Goal: Register for event/course

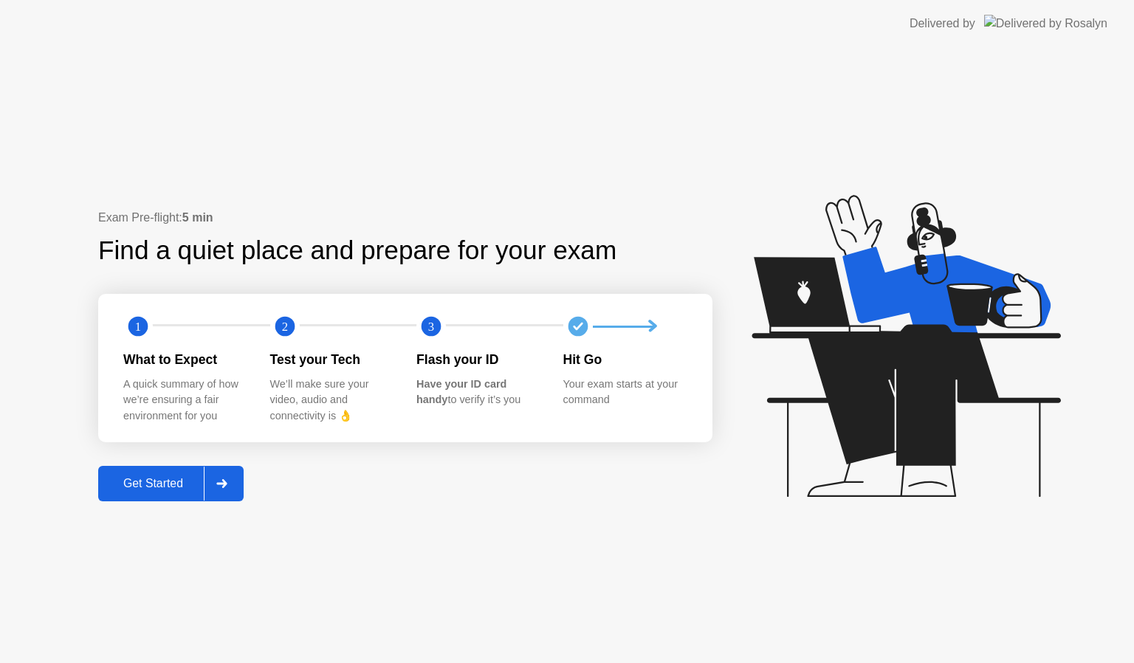
click at [166, 487] on div "Get Started" at bounding box center [153, 483] width 101 height 13
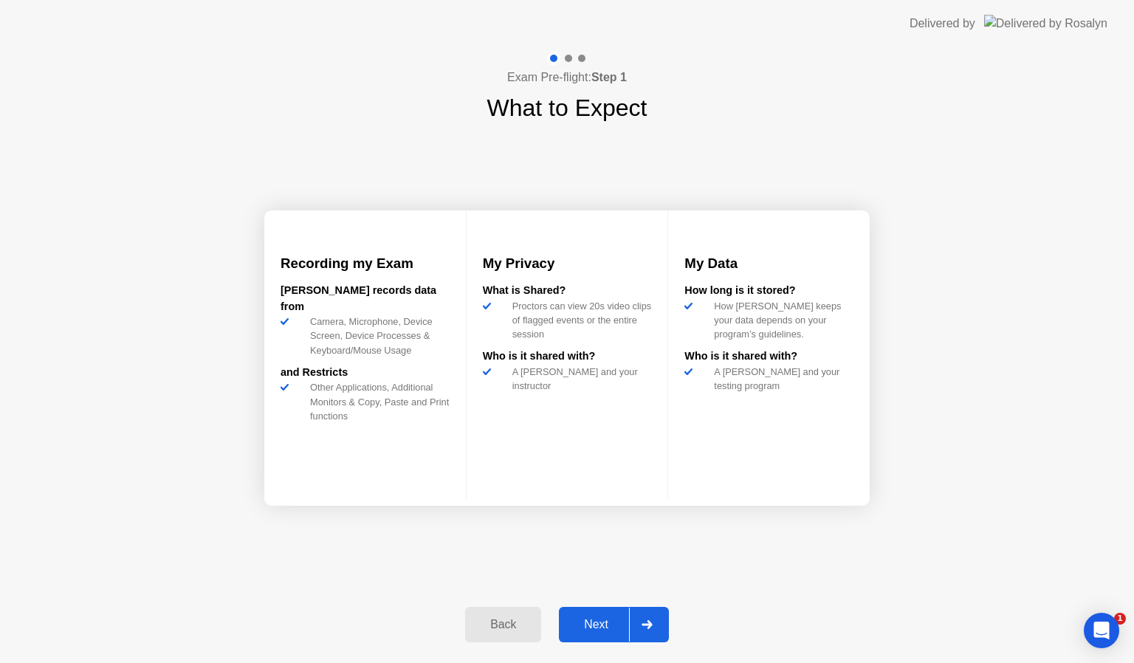
click at [602, 630] on div "Next" at bounding box center [596, 624] width 66 height 13
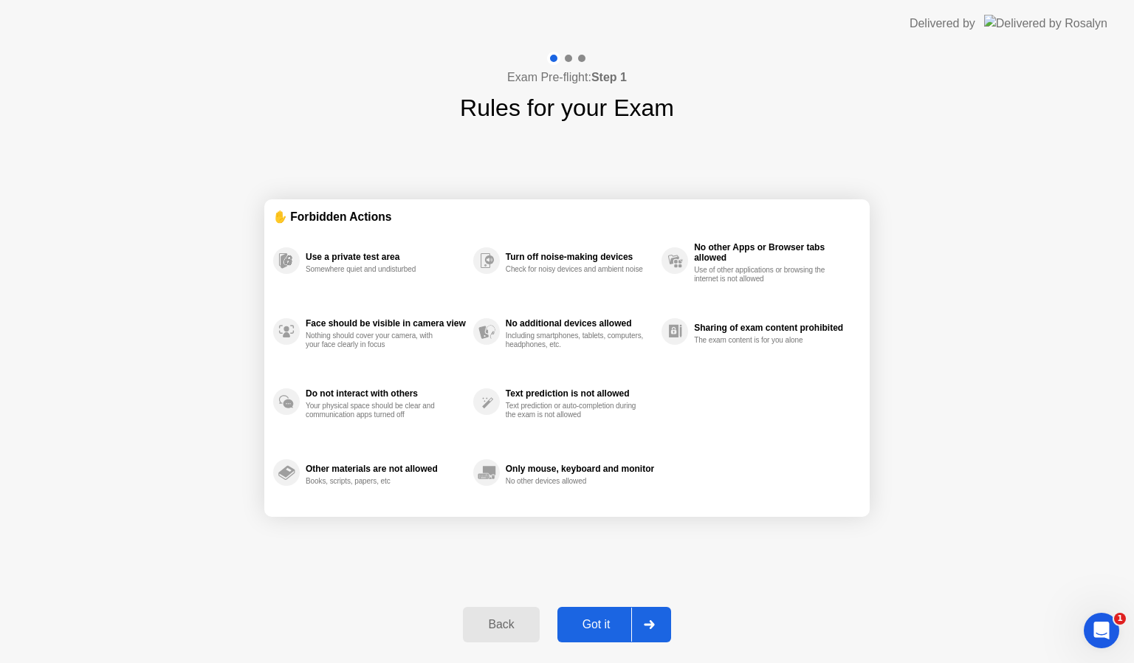
click at [602, 630] on div "Got it" at bounding box center [596, 624] width 69 height 13
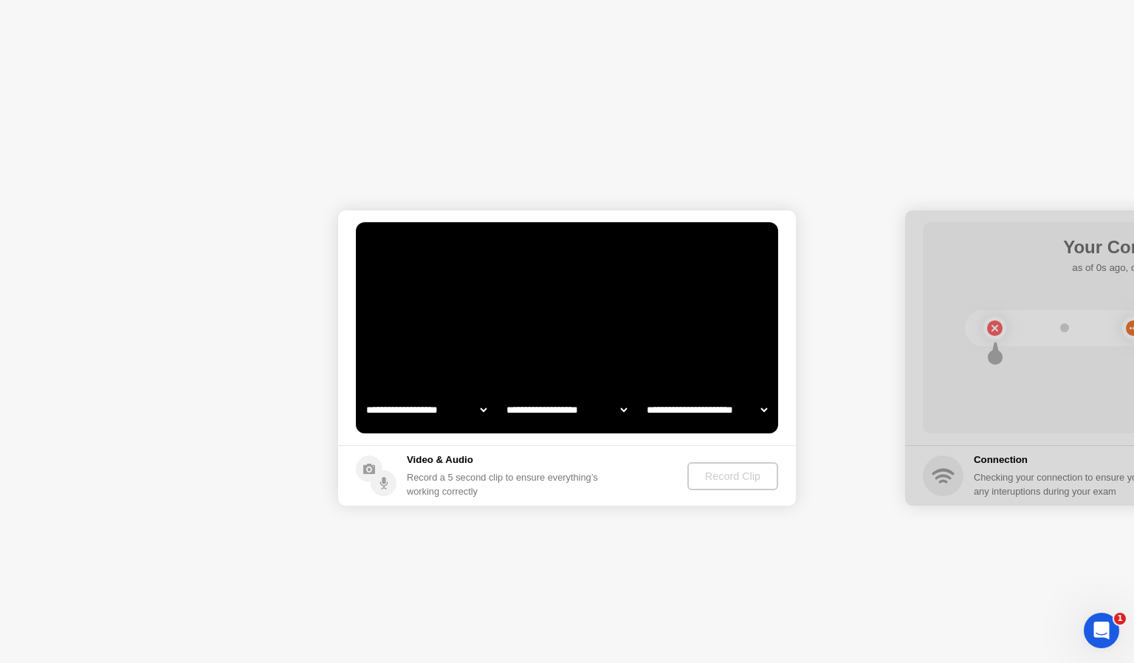
select select "**********"
select select "*******"
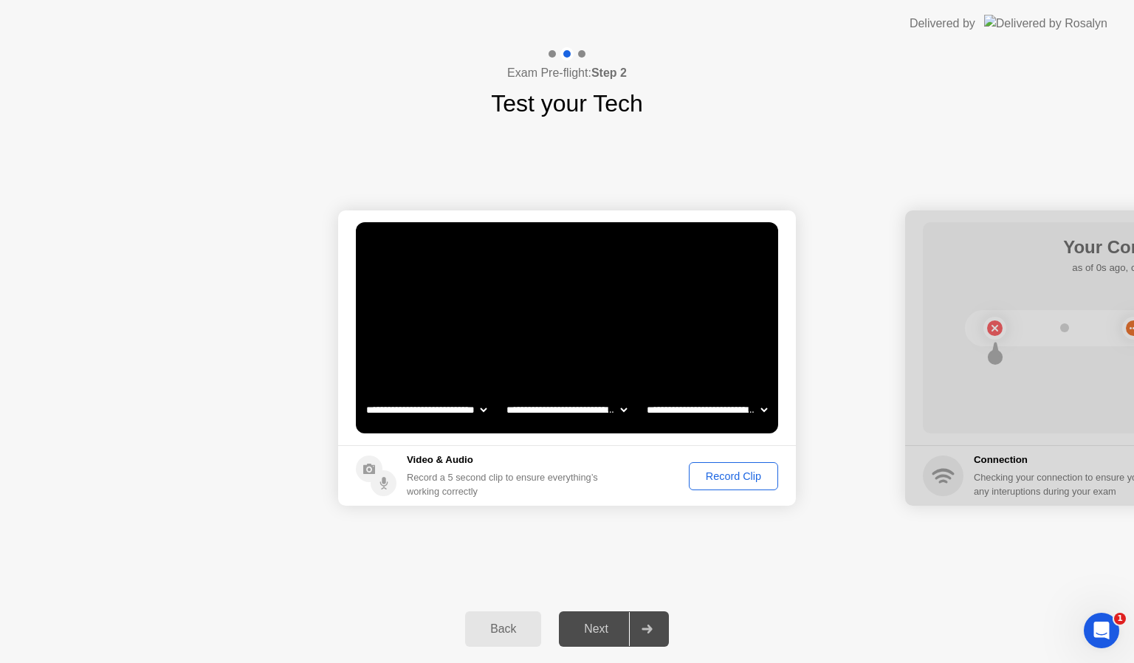
click at [733, 470] on div "Record Clip" at bounding box center [733, 476] width 79 height 12
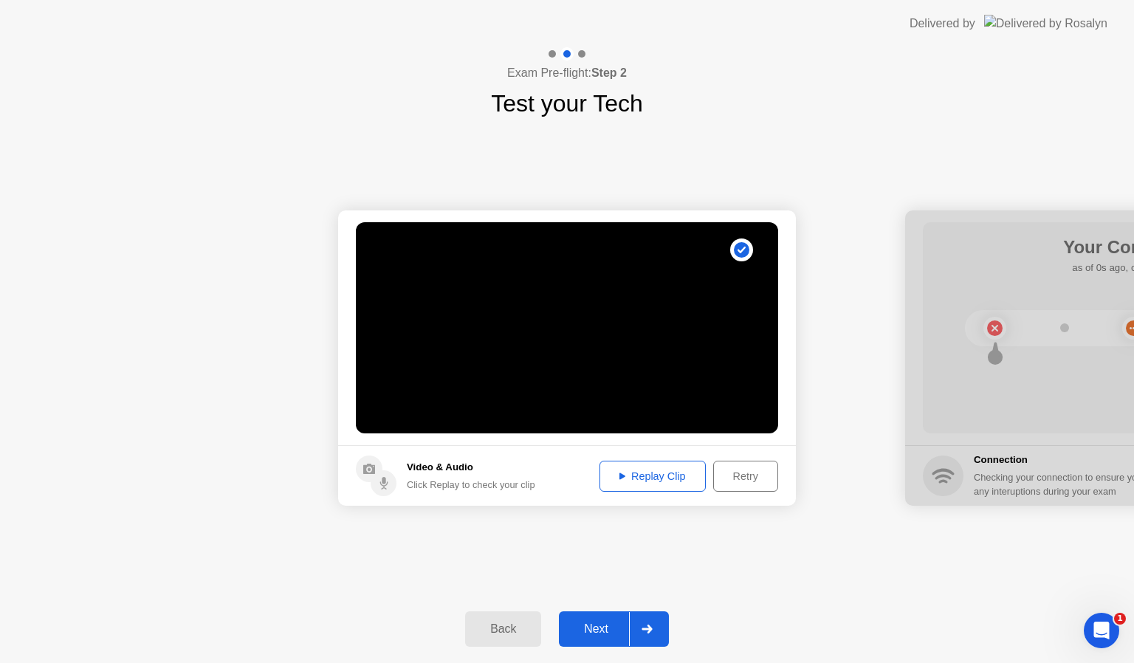
click at [602, 628] on div "Next" at bounding box center [596, 628] width 66 height 13
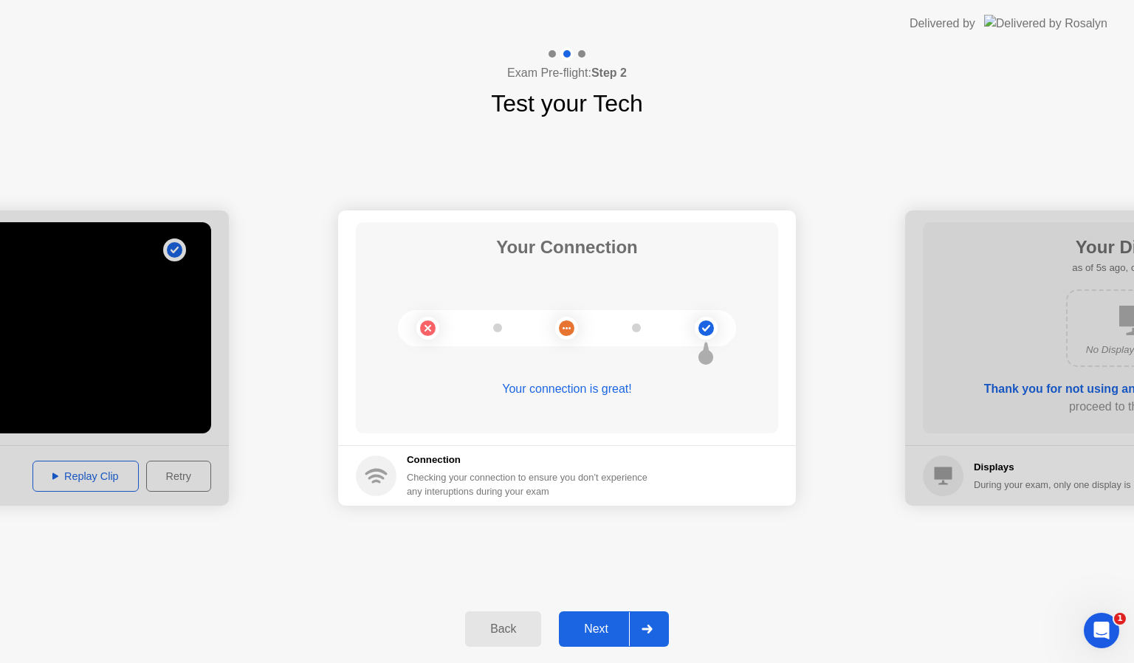
click at [599, 625] on div "Next" at bounding box center [596, 628] width 66 height 13
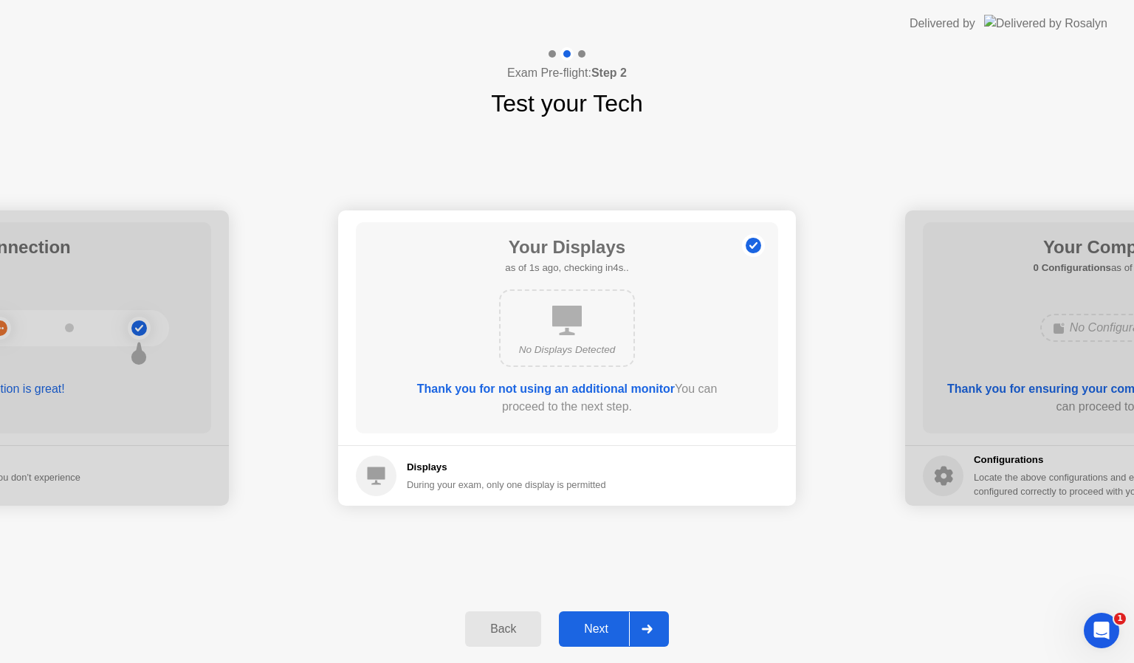
click at [599, 625] on div "Next" at bounding box center [596, 628] width 66 height 13
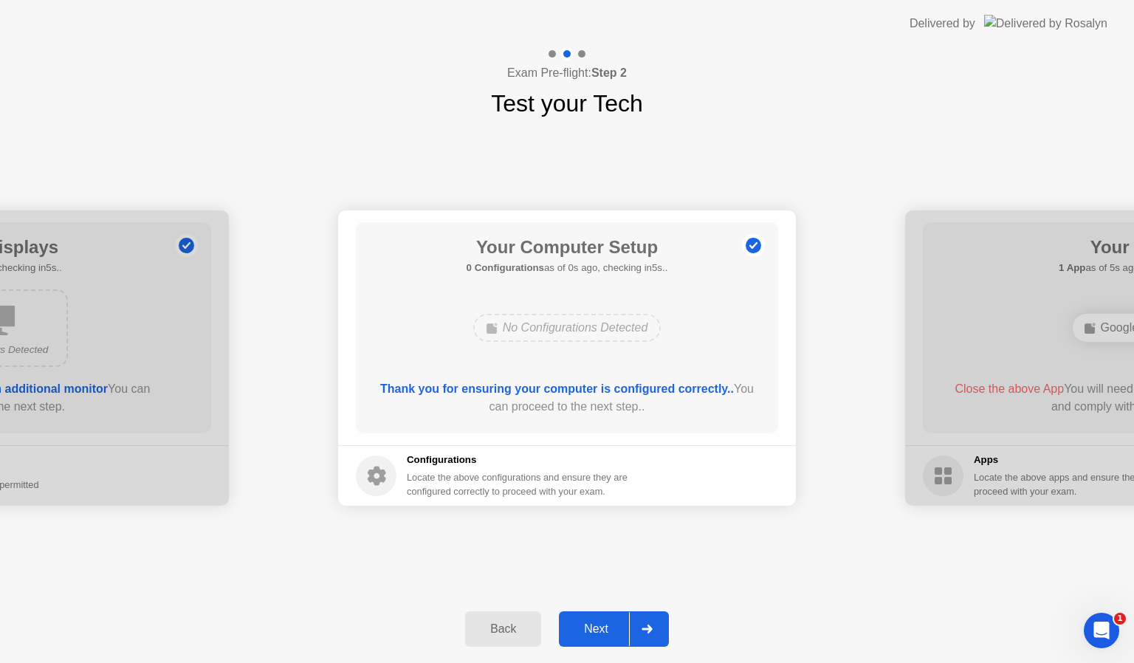
click at [593, 629] on div "Next" at bounding box center [596, 628] width 66 height 13
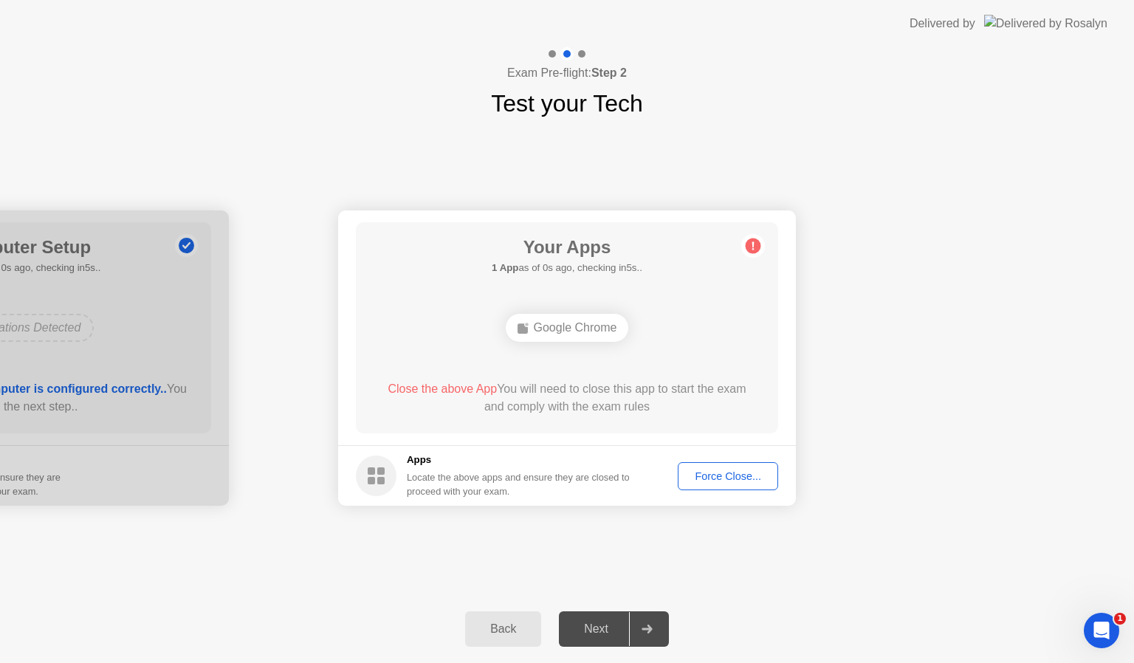
click at [729, 478] on div "Force Close..." at bounding box center [728, 476] width 90 height 12
click at [729, 482] on div "Force Close..." at bounding box center [728, 476] width 90 height 12
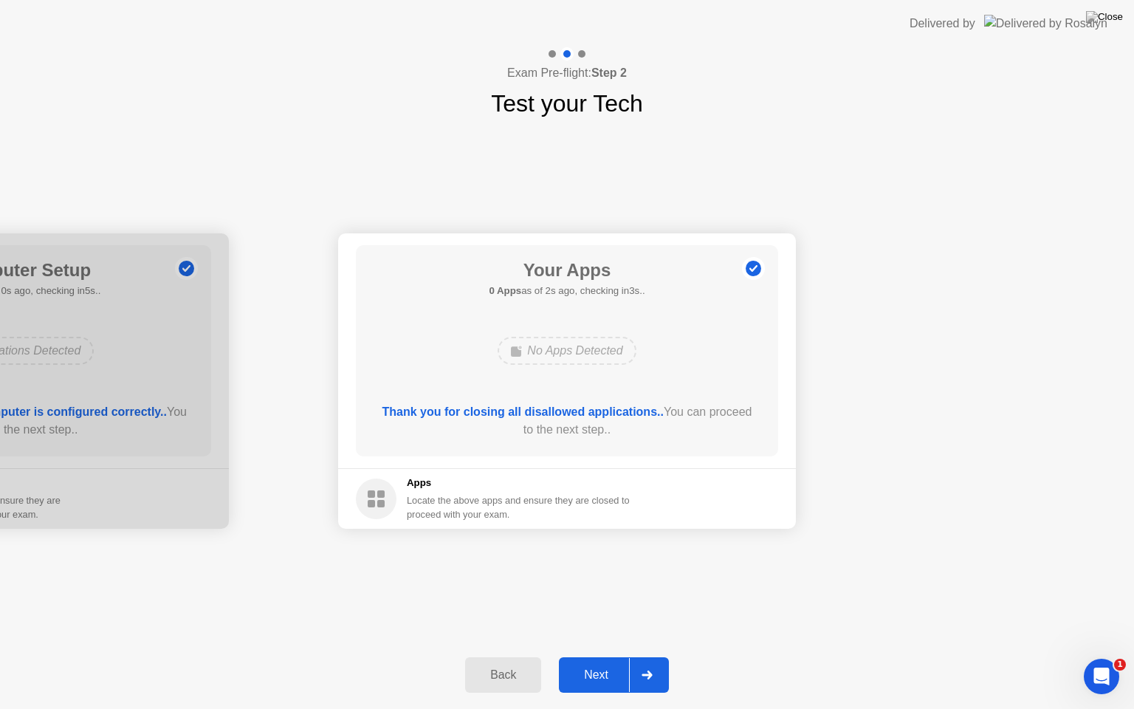
click at [600, 662] on button "Next" at bounding box center [614, 674] width 110 height 35
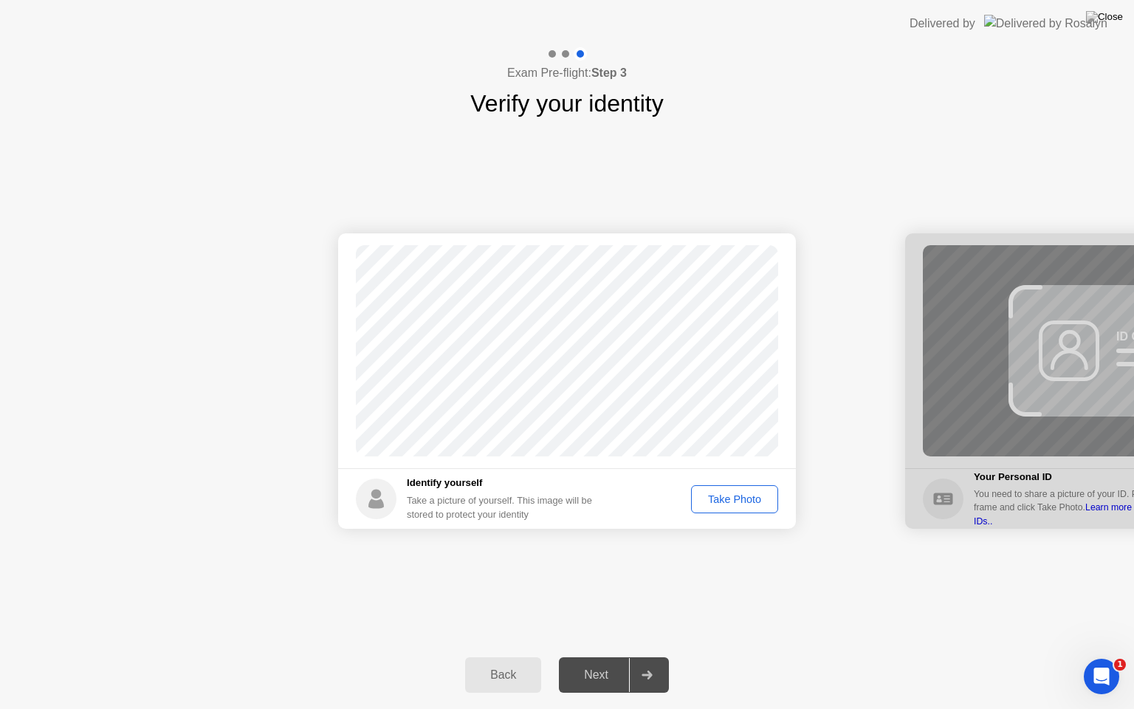
click at [742, 499] on div "Take Photo" at bounding box center [734, 499] width 77 height 12
click at [609, 662] on div "Back Next" at bounding box center [567, 675] width 1134 height 68
click at [600, 662] on div "Next" at bounding box center [596, 674] width 66 height 13
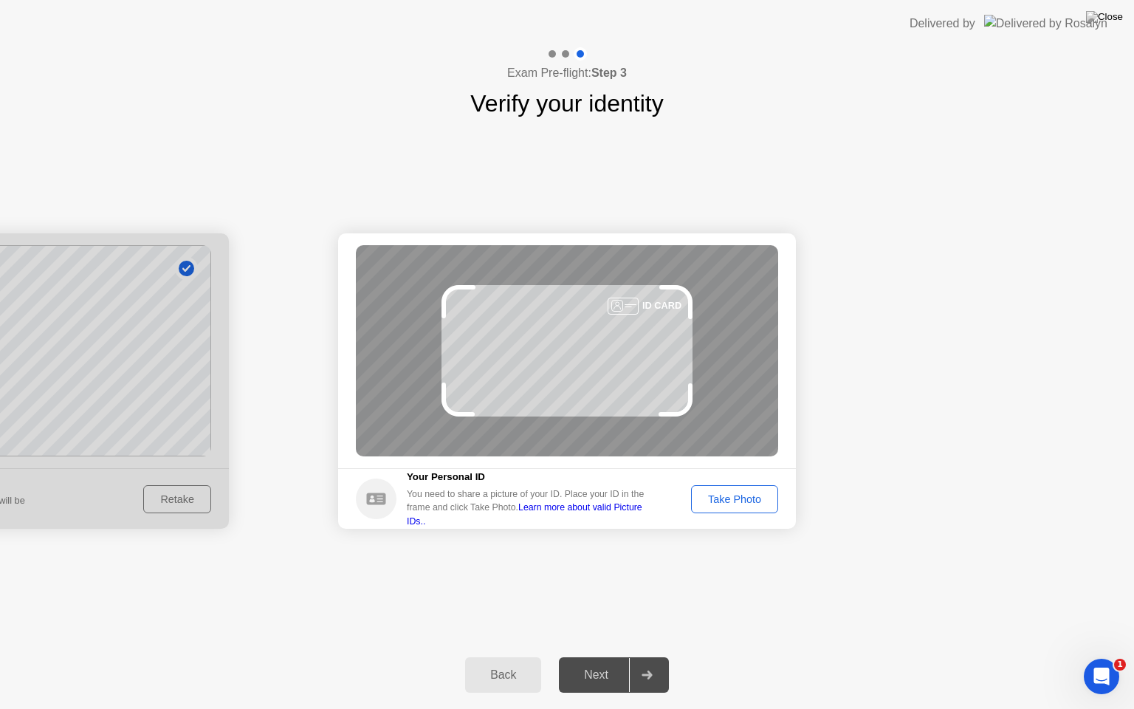
click at [730, 498] on div "Take Photo" at bounding box center [734, 499] width 77 height 12
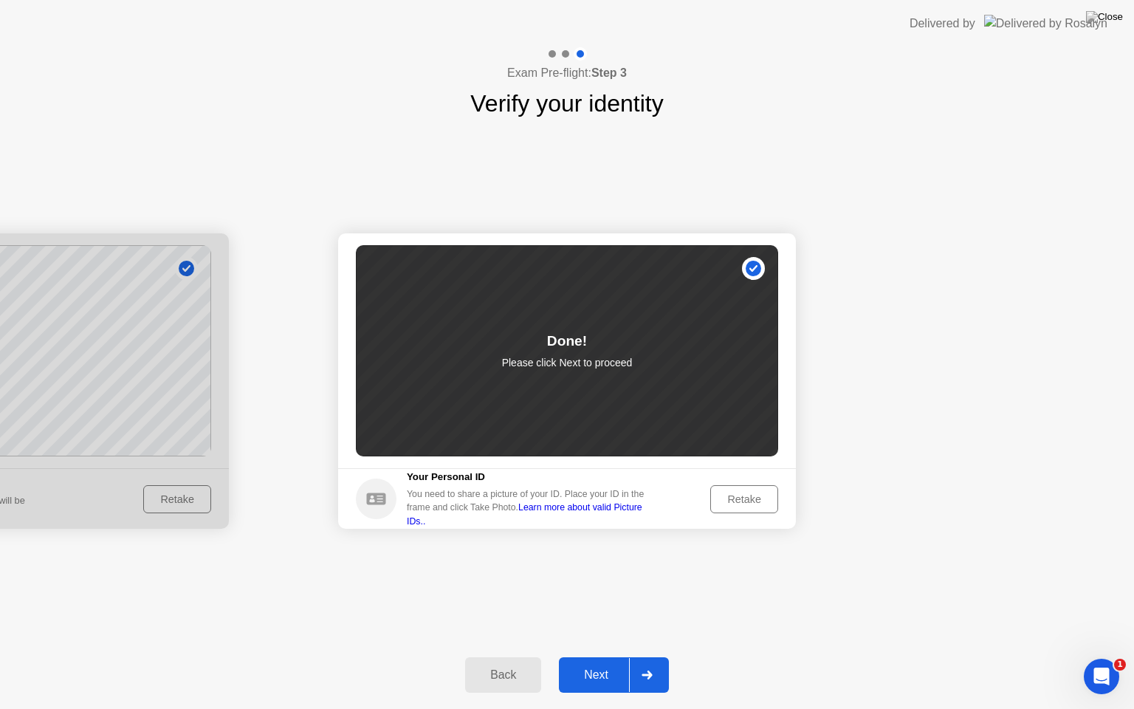
click at [575, 662] on div "Next" at bounding box center [596, 674] width 66 height 13
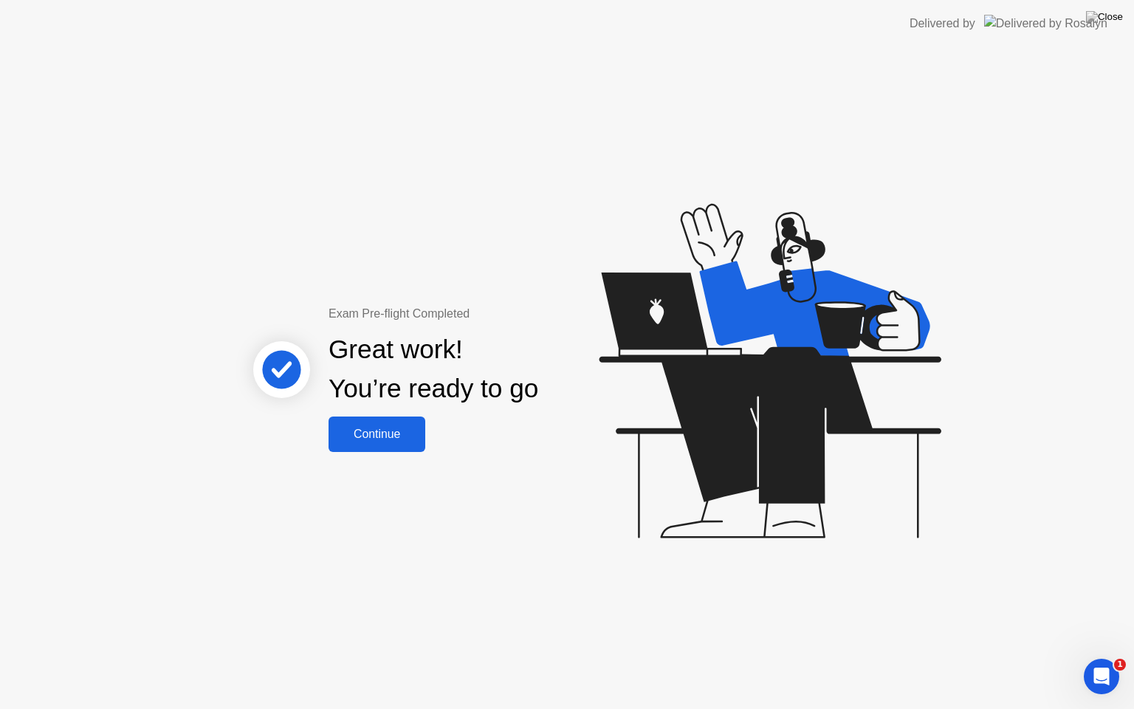
click at [381, 439] on div "Continue" at bounding box center [377, 433] width 88 height 13
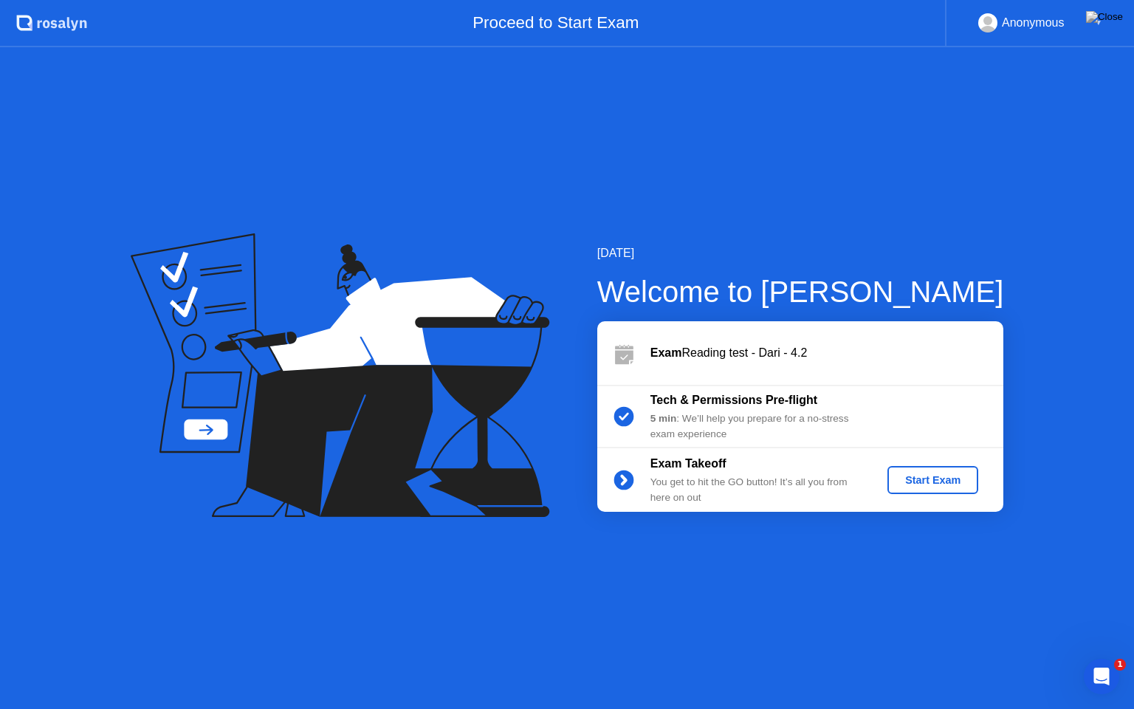
click at [924, 482] on div "Start Exam" at bounding box center [932, 480] width 79 height 12
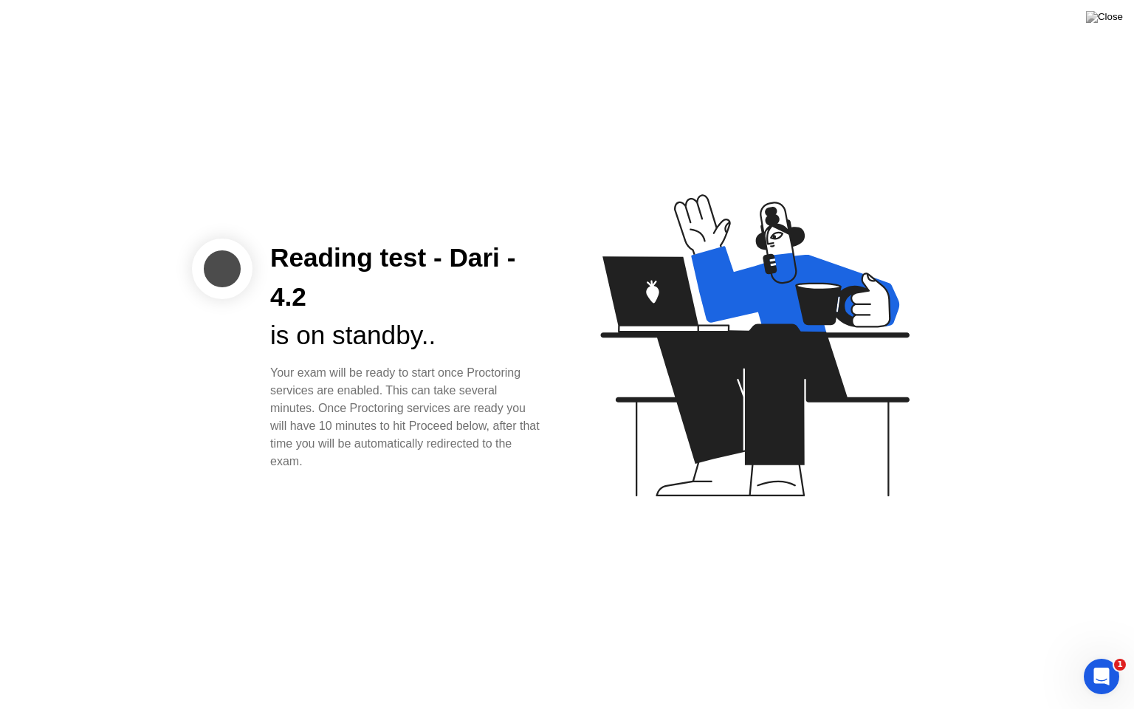
click at [440, 467] on div "Your exam will be ready to start once Proctoring services are enabled. This can…" at bounding box center [406, 417] width 273 height 106
click at [1123, 15] on button at bounding box center [1104, 16] width 44 height 19
